Goal: Information Seeking & Learning: Find specific fact

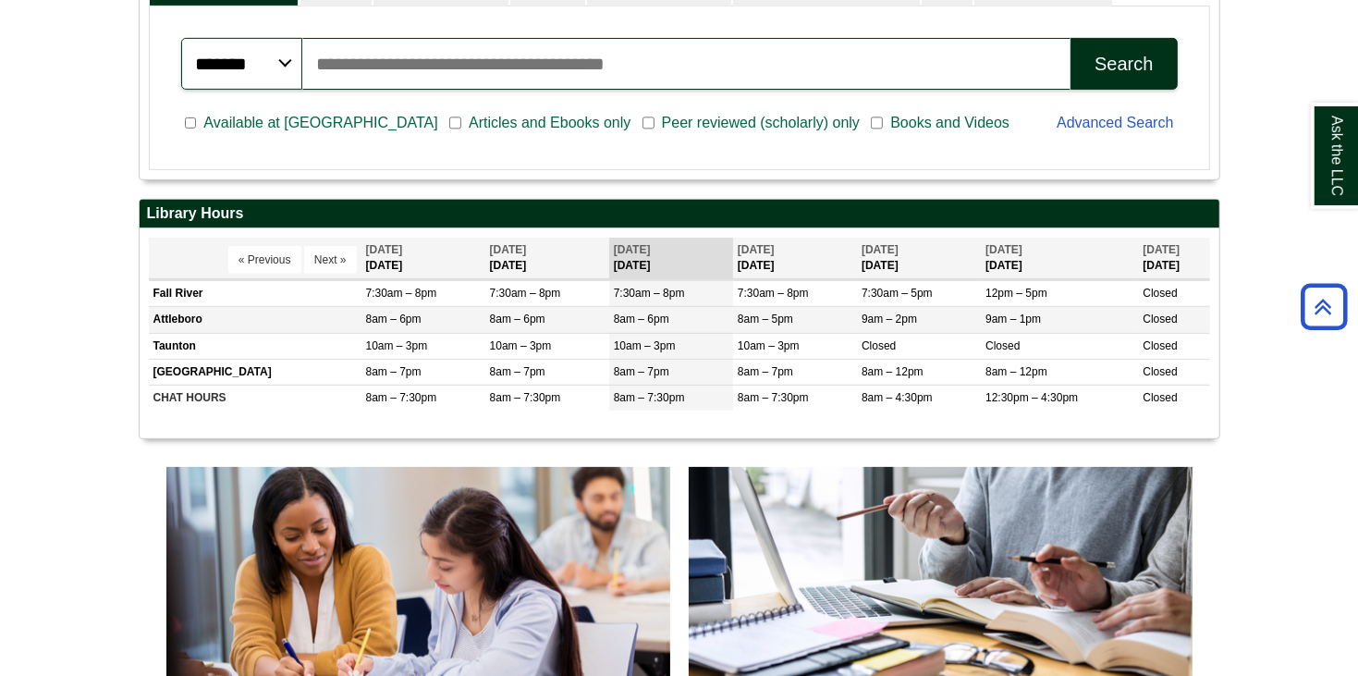
click at [970, 330] on td "9am – 2pm" at bounding box center [919, 320] width 124 height 26
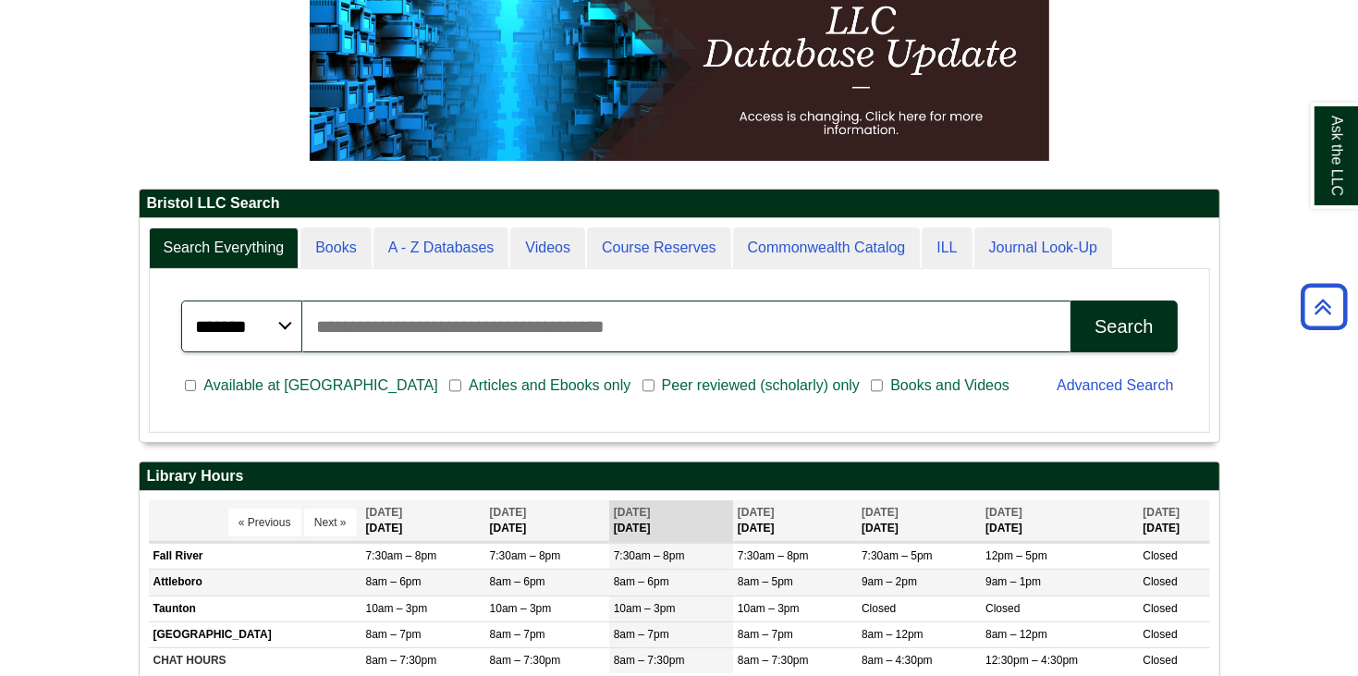
scroll to position [286, 0]
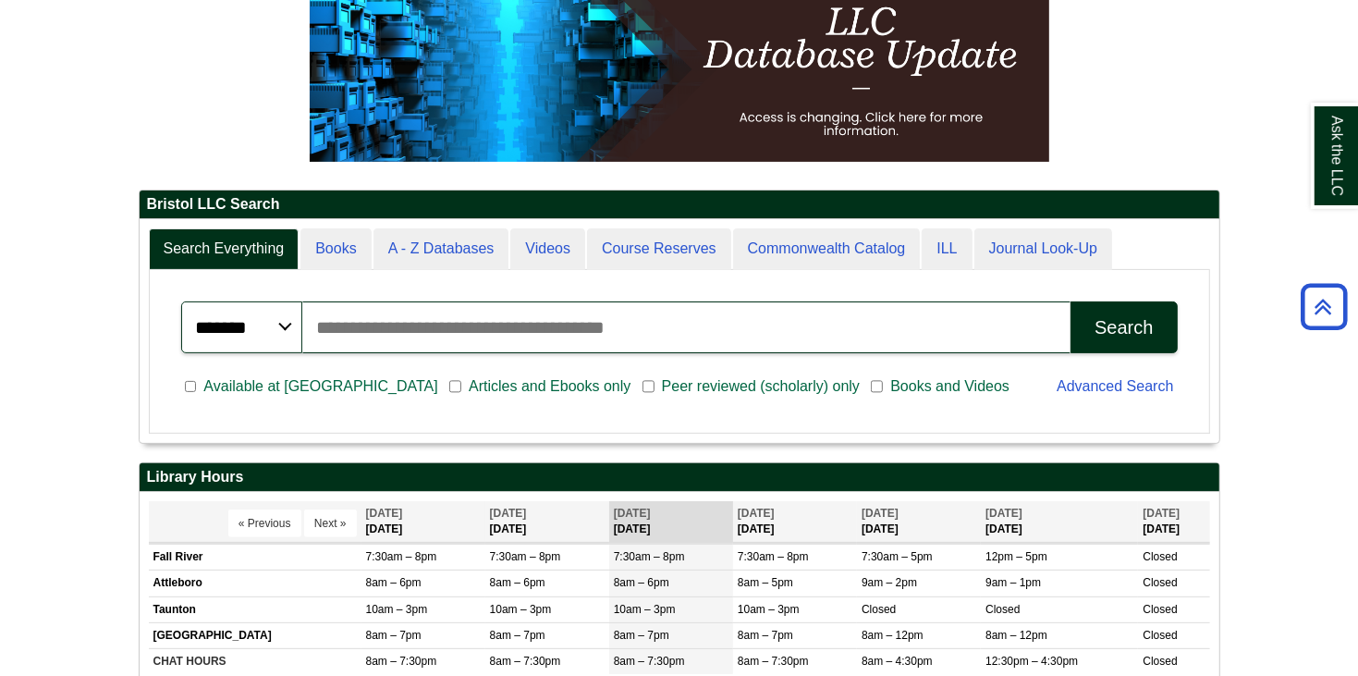
click at [901, 363] on div "******* ***** ****** Search articles, books, journals & more Search" at bounding box center [679, 327] width 1019 height 74
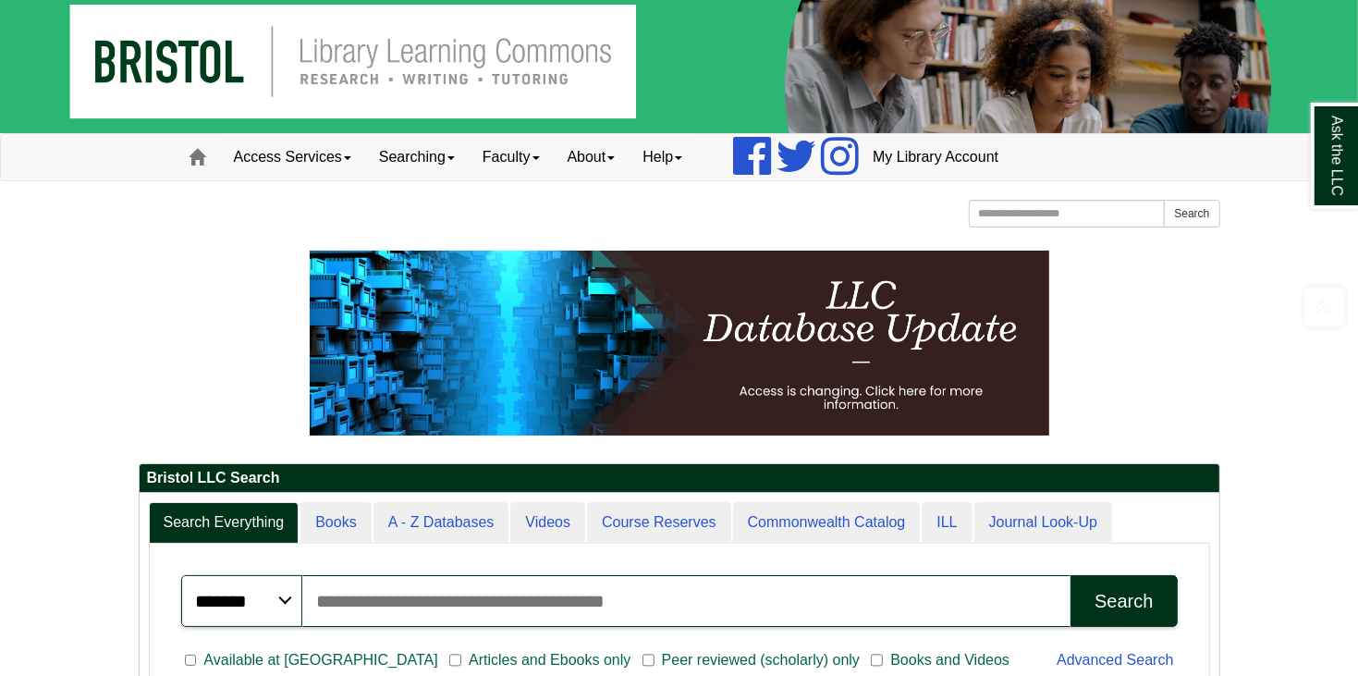
scroll to position [8, 0]
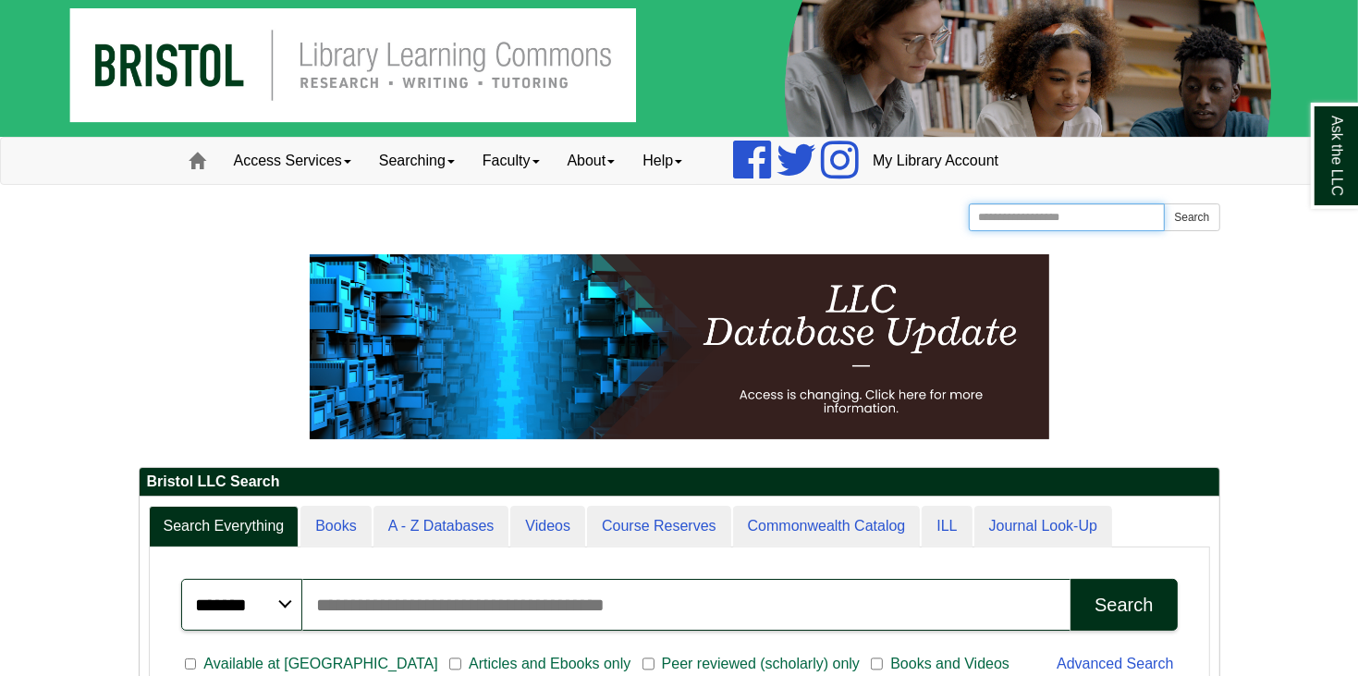
click at [1067, 215] on input "Search the Website" at bounding box center [1067, 217] width 197 height 28
type input "**********"
click at [1164, 203] on button "Search" at bounding box center [1191, 217] width 55 height 28
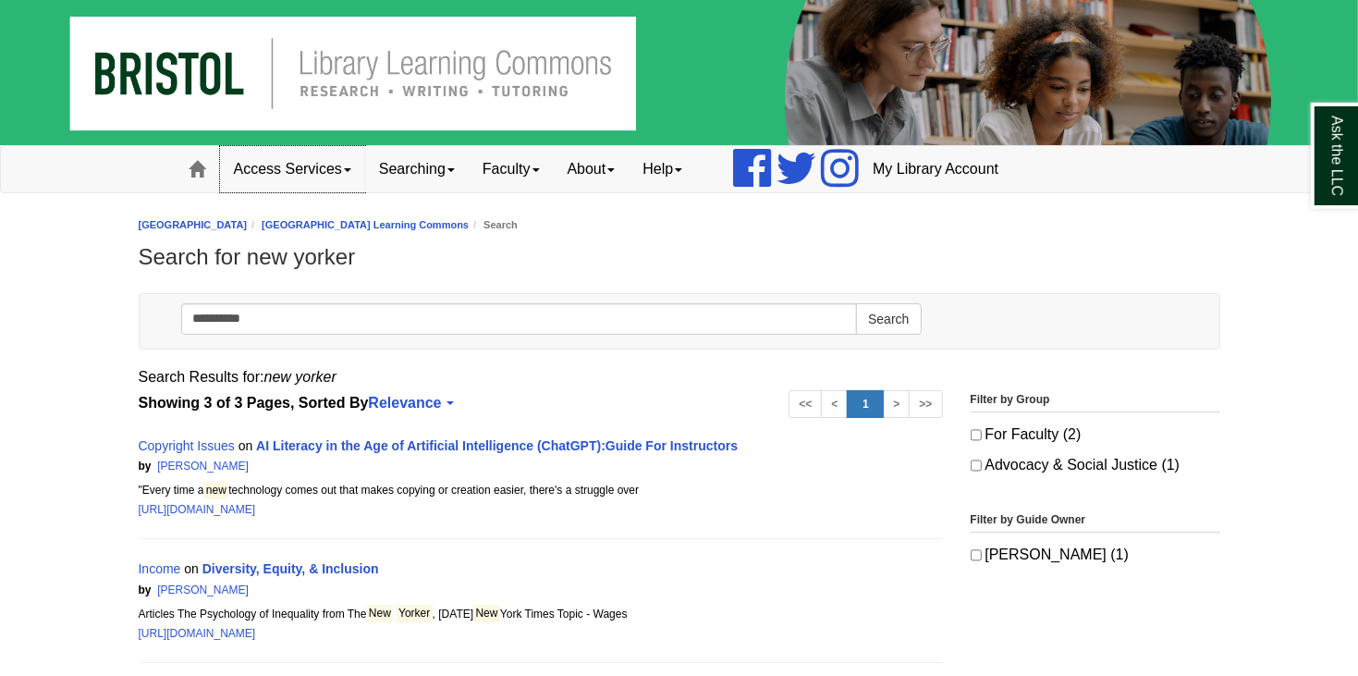
click at [328, 173] on link "Access Services" at bounding box center [292, 169] width 145 height 46
click at [627, 277] on div "[GEOGRAPHIC_DATA] [GEOGRAPHIC_DATA] Learning Commons Search Search for new york…" at bounding box center [680, 247] width 1082 height 71
click at [621, 162] on link "About" at bounding box center [592, 169] width 76 height 46
click at [843, 223] on ol "Bristol Community College Bristol Community College Library Learning Commons Se…" at bounding box center [680, 225] width 1082 height 18
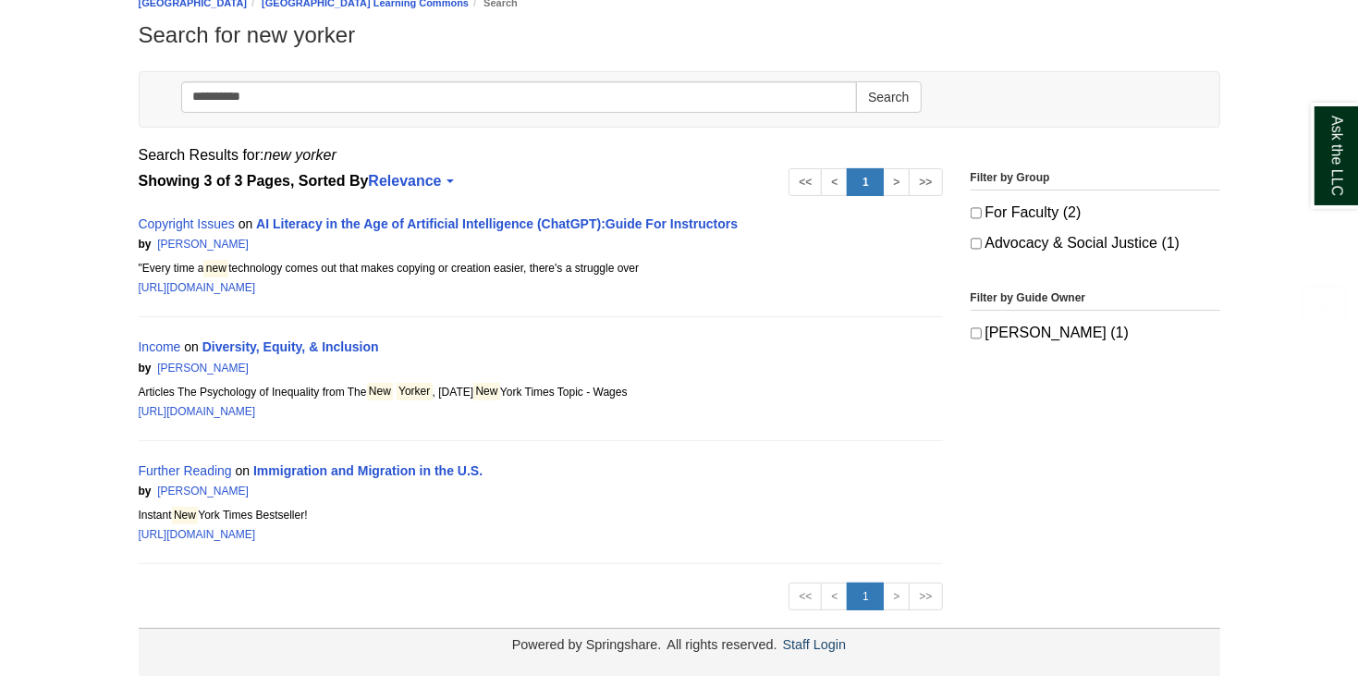
scroll to position [234, 0]
